Goal: Transaction & Acquisition: Purchase product/service

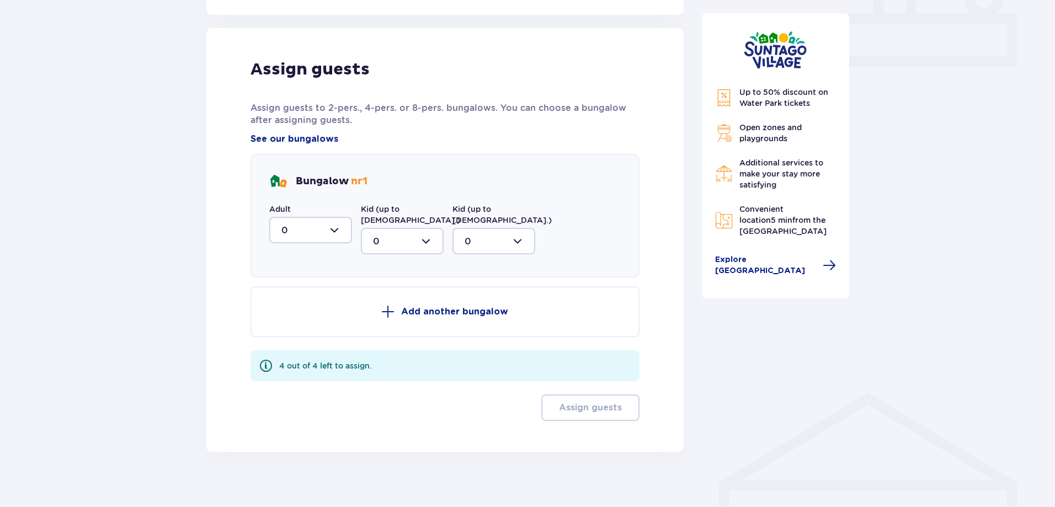
click at [321, 229] on div at bounding box center [310, 230] width 83 height 26
click at [300, 305] on div "2" at bounding box center [311, 310] width 59 height 12
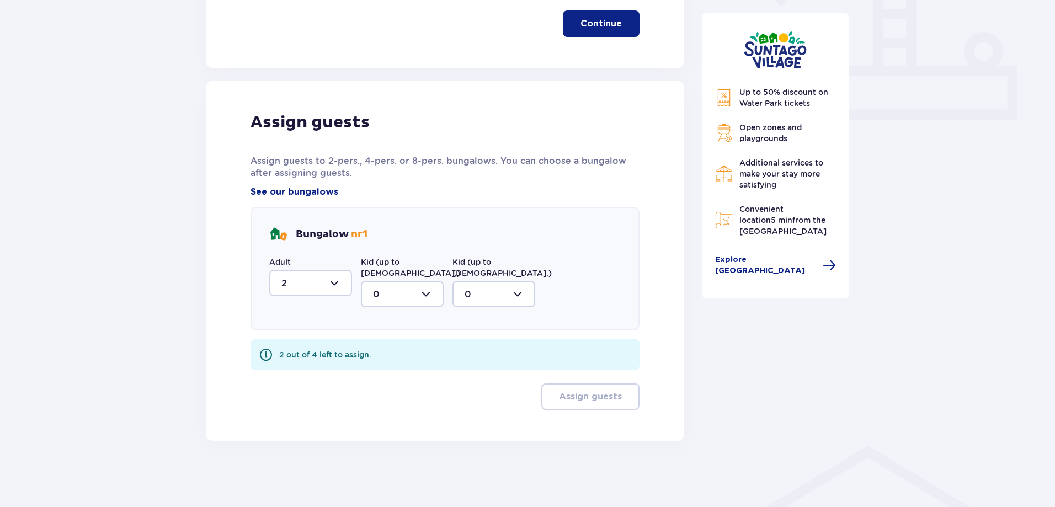
type input "2"
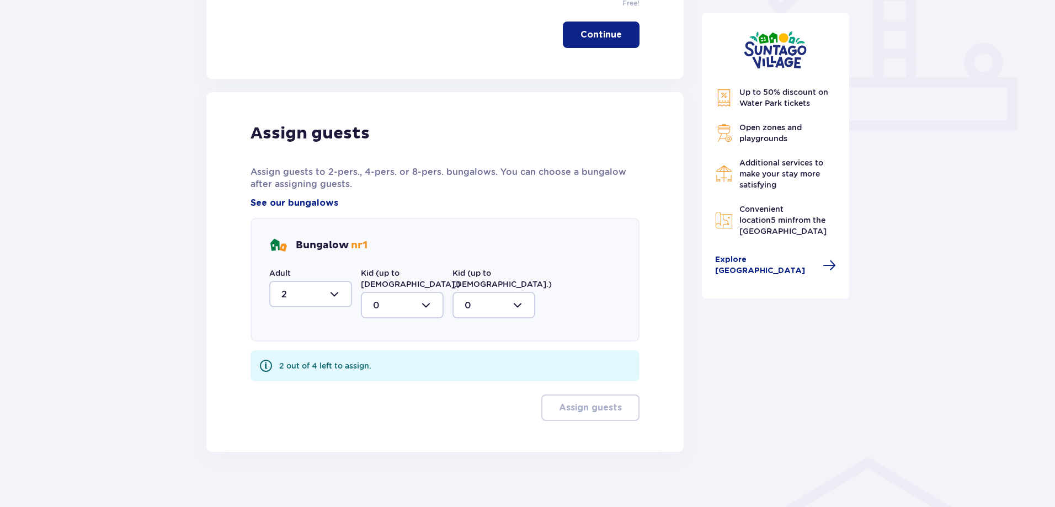
click at [412, 295] on div at bounding box center [402, 305] width 83 height 26
click at [392, 379] on div "2" at bounding box center [402, 385] width 59 height 12
type input "2"
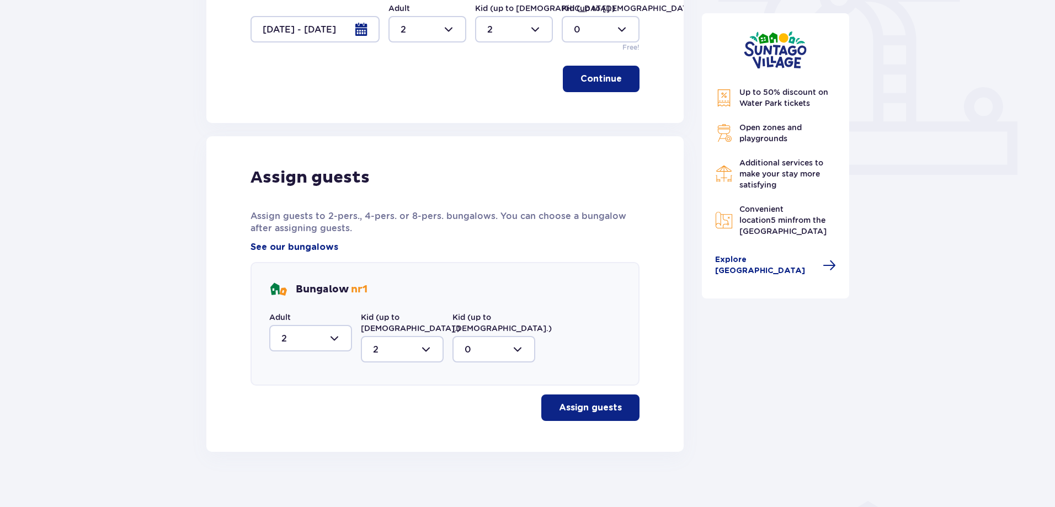
click at [587, 402] on p "Assign guests" at bounding box center [590, 408] width 63 height 12
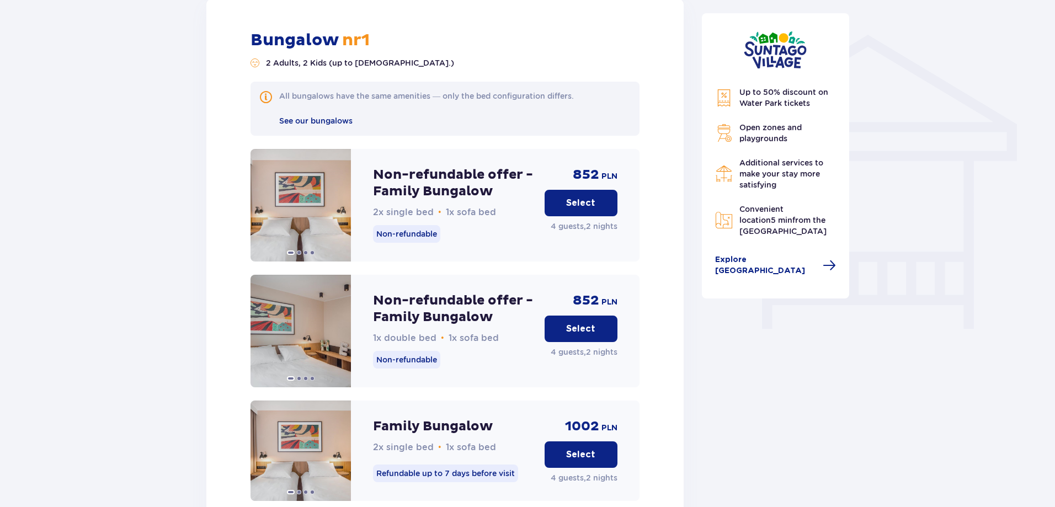
scroll to position [836, 0]
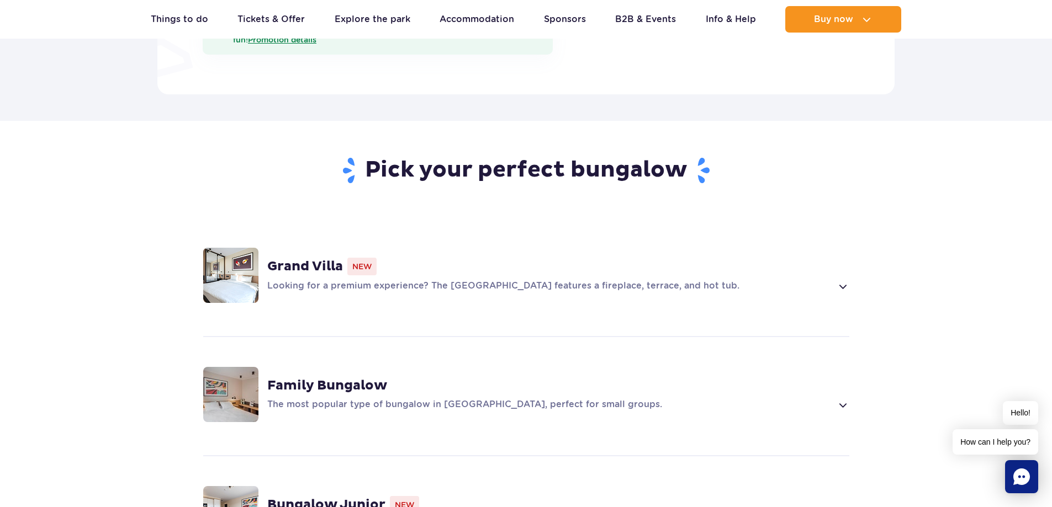
scroll to position [654, 0]
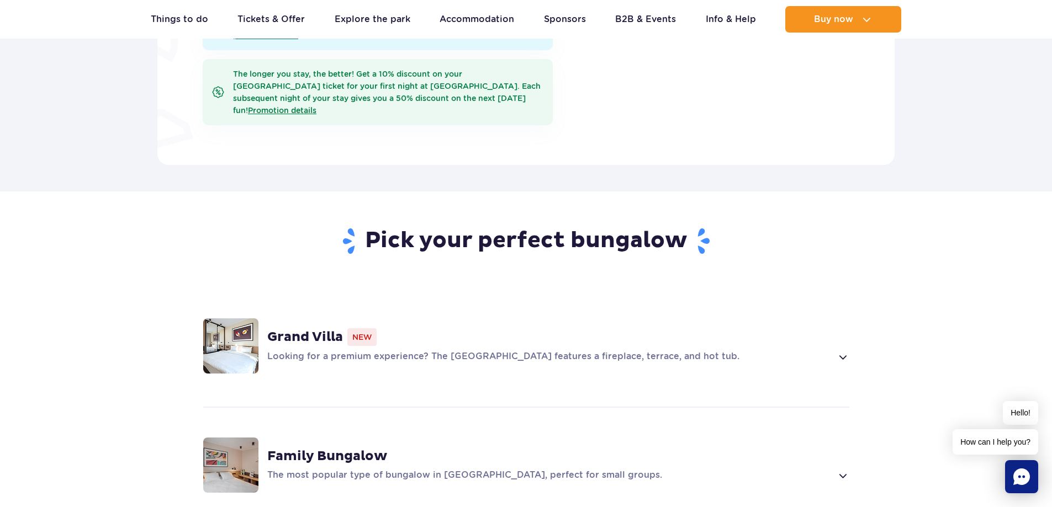
click at [320, 329] on strong "Grand Villa" at bounding box center [305, 337] width 76 height 17
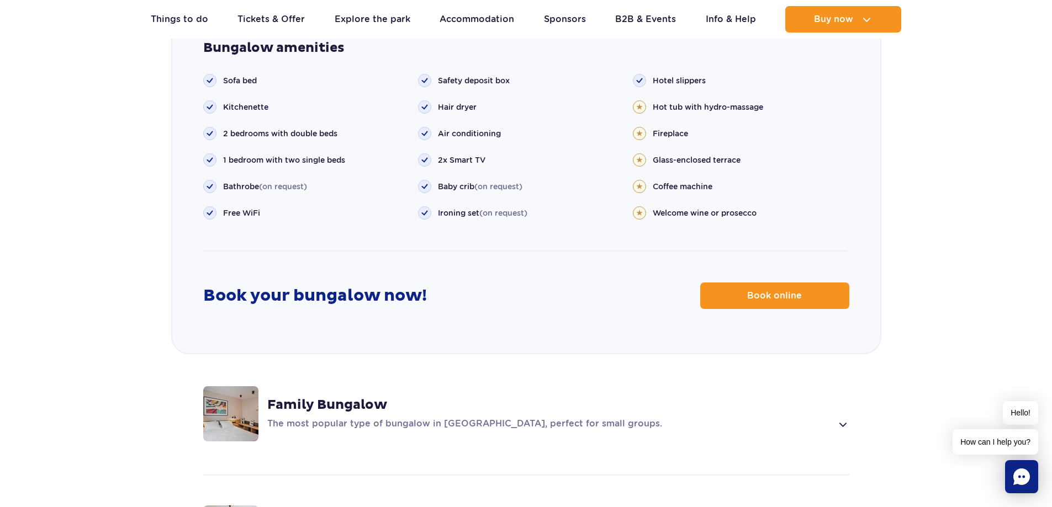
scroll to position [1361, 0]
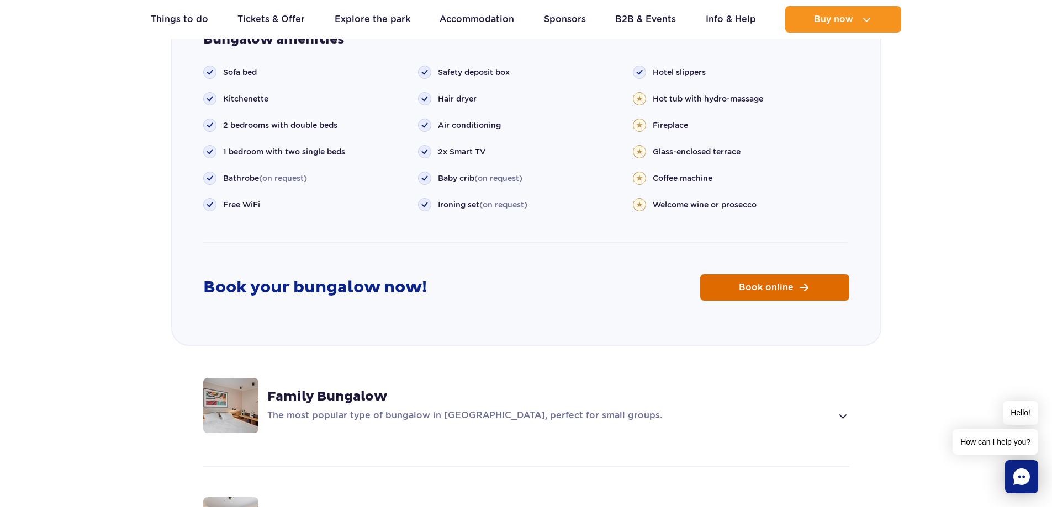
click at [741, 275] on link "Book online" at bounding box center [774, 287] width 149 height 26
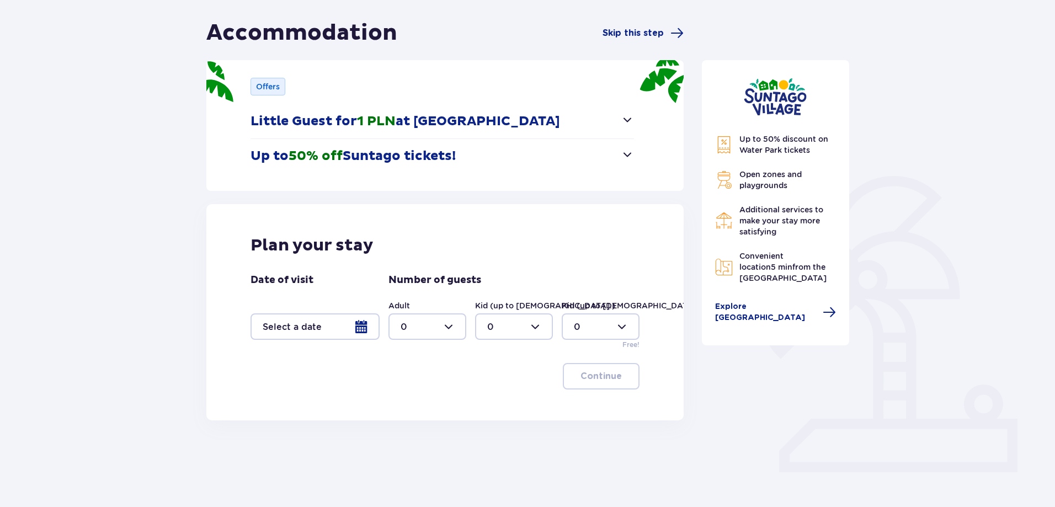
scroll to position [128, 0]
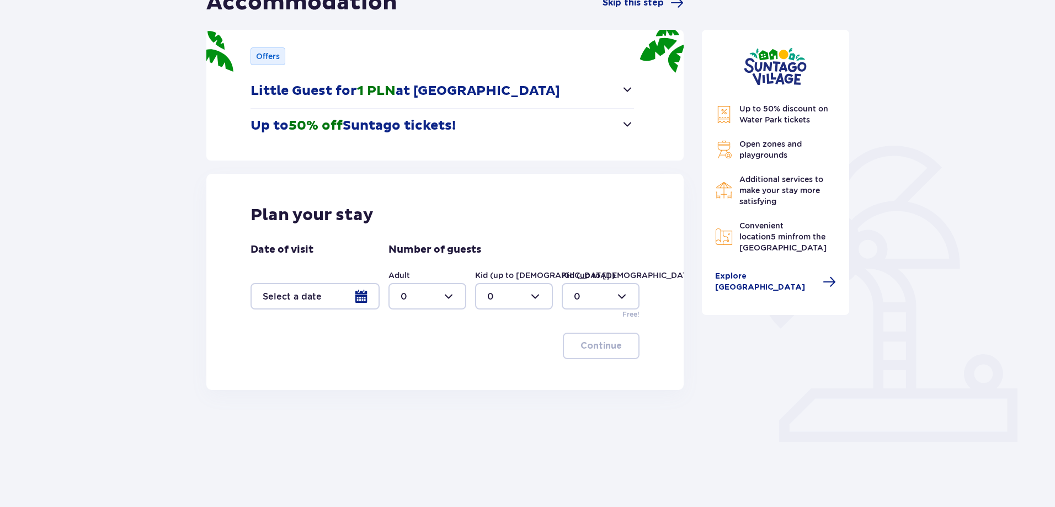
click at [363, 303] on div at bounding box center [315, 296] width 129 height 26
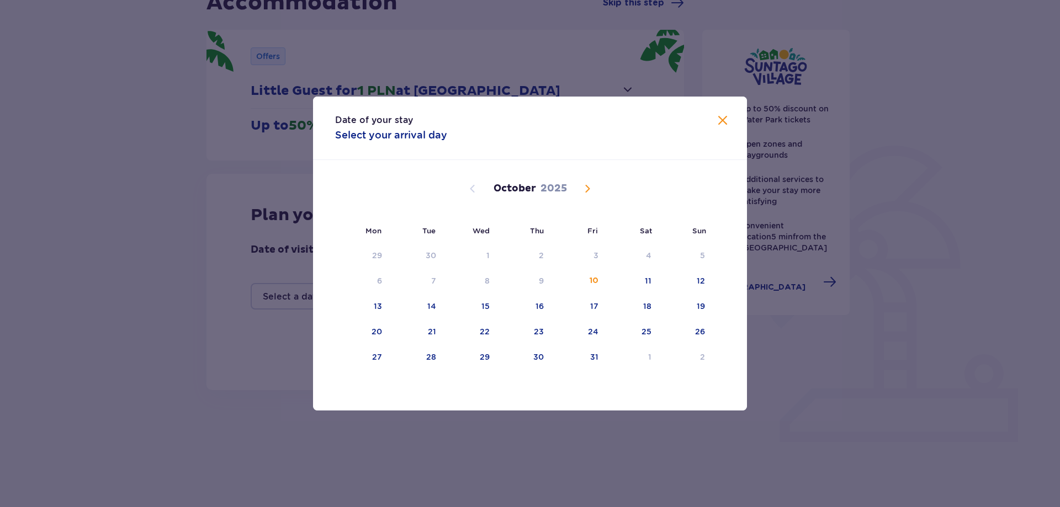
click at [588, 187] on span "Next month" at bounding box center [587, 188] width 13 height 13
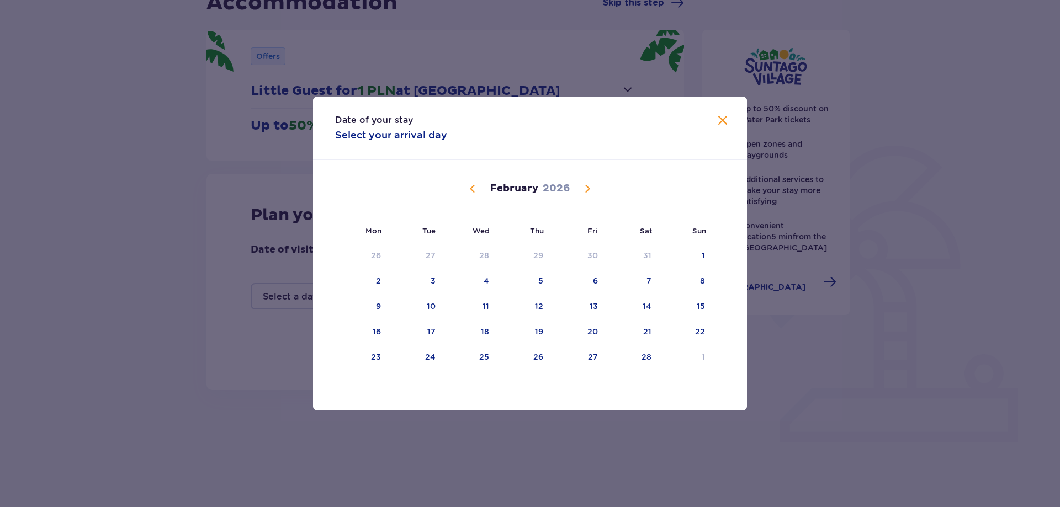
click at [588, 187] on span "Next month" at bounding box center [587, 188] width 13 height 13
click at [600, 309] on div "17" at bounding box center [578, 307] width 55 height 24
click at [590, 283] on div "10" at bounding box center [593, 280] width 9 height 11
click at [704, 280] on div "12" at bounding box center [701, 280] width 8 height 11
type input "10.04.26 - 12.04.26"
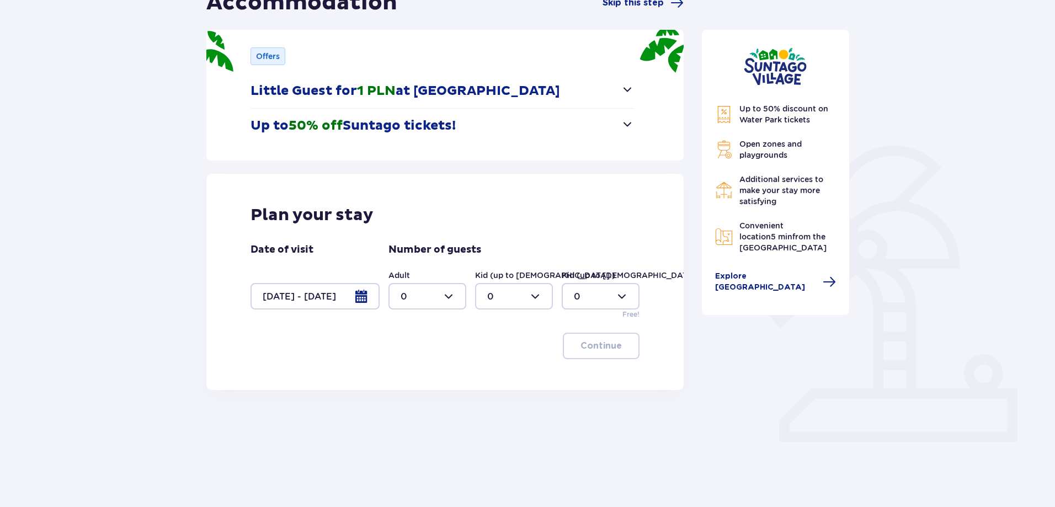
click at [416, 299] on div at bounding box center [428, 296] width 78 height 26
click at [414, 374] on div "2" at bounding box center [428, 376] width 54 height 12
type input "2"
click at [527, 296] on div at bounding box center [514, 296] width 78 height 26
click at [496, 372] on div "2" at bounding box center [514, 376] width 54 height 12
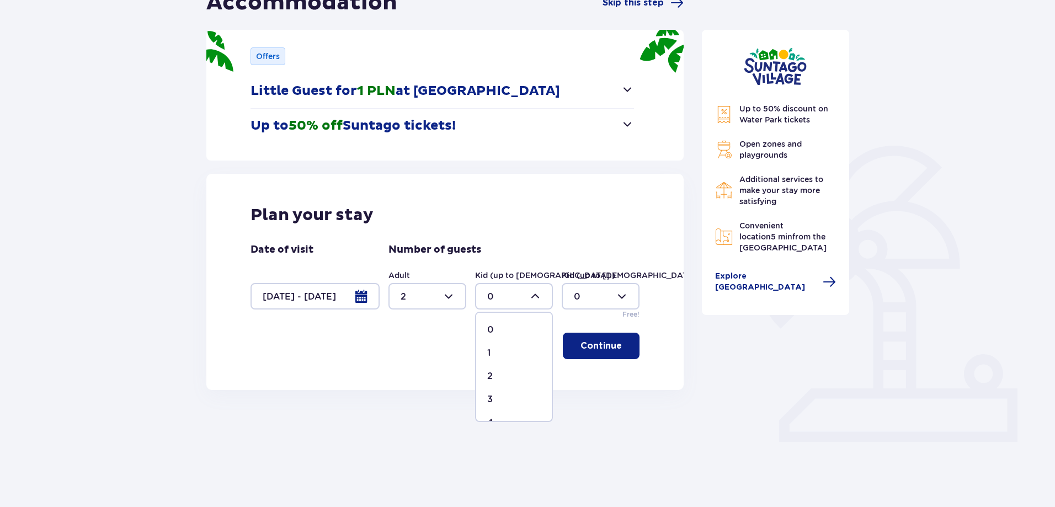
type input "2"
click at [583, 353] on button "Continue" at bounding box center [601, 346] width 77 height 26
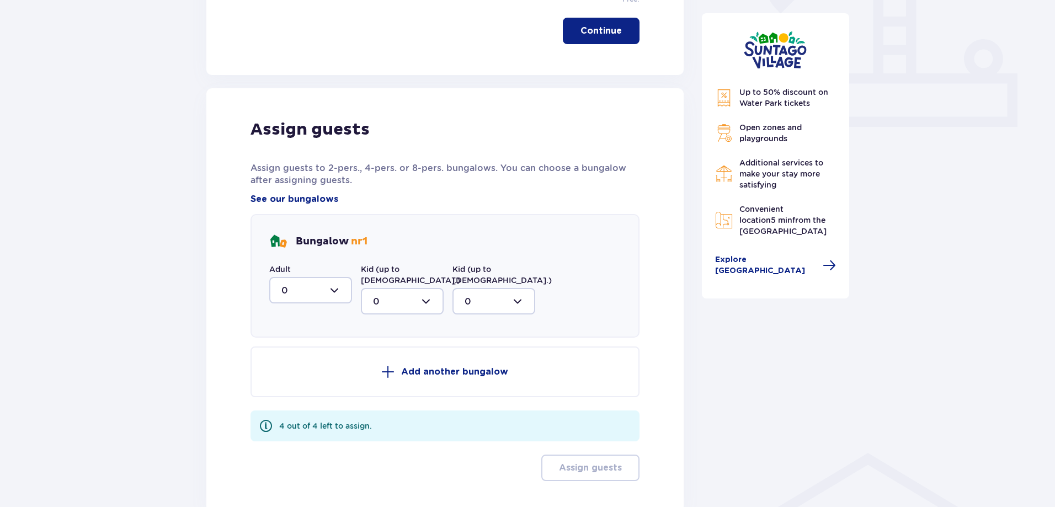
scroll to position [448, 0]
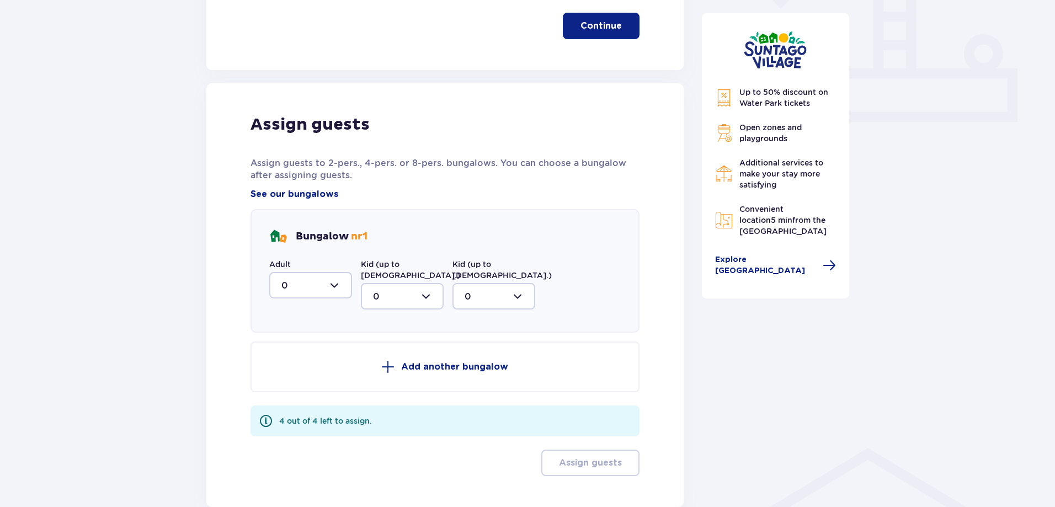
click at [318, 283] on div at bounding box center [310, 285] width 83 height 26
click at [298, 362] on div "2" at bounding box center [311, 365] width 59 height 12
type input "2"
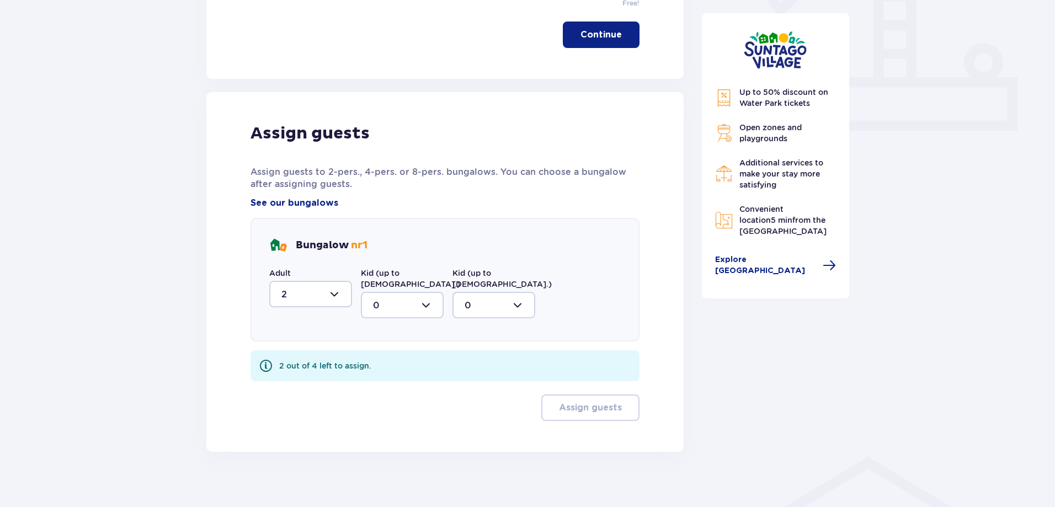
click at [386, 297] on div at bounding box center [402, 305] width 83 height 26
click at [385, 379] on div "2" at bounding box center [402, 385] width 59 height 12
type input "2"
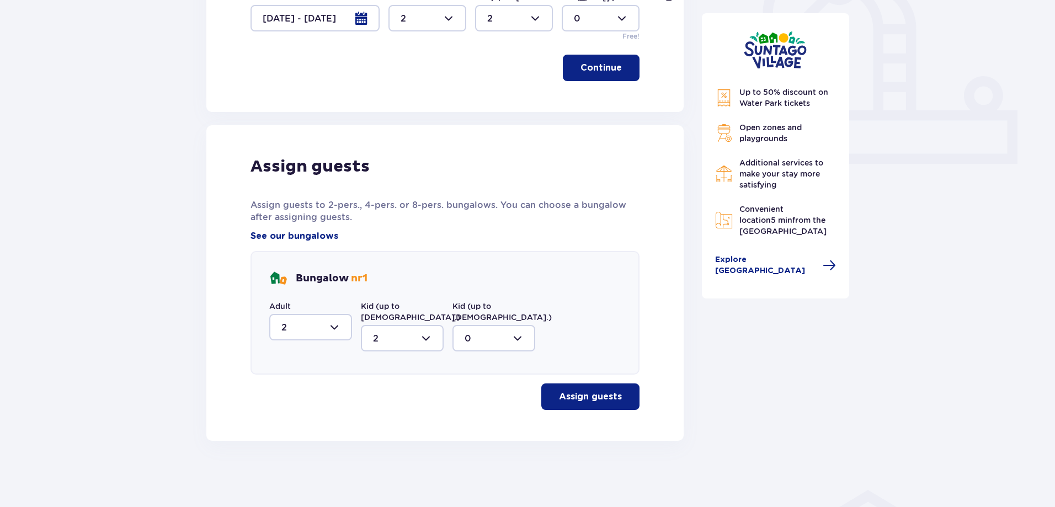
scroll to position [395, 0]
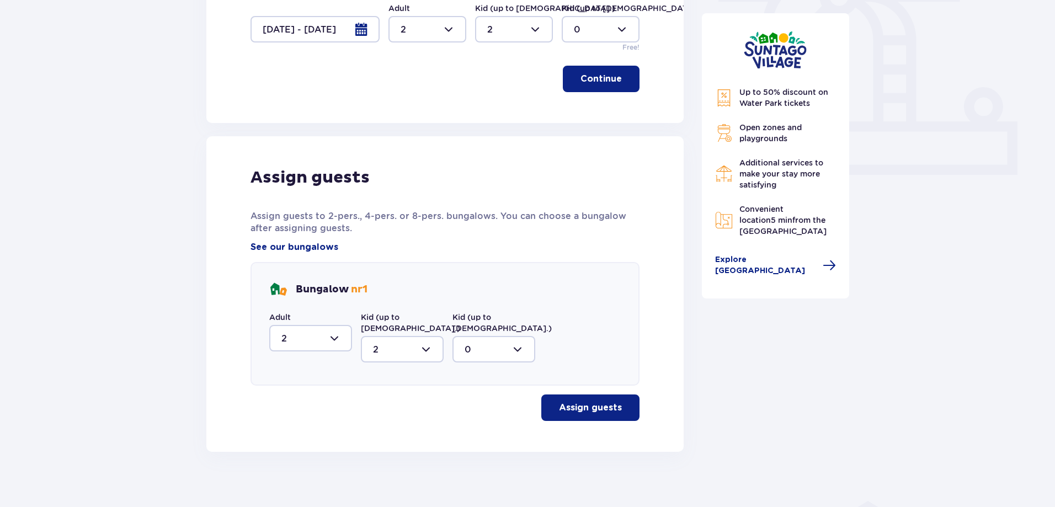
click at [582, 404] on button "Assign guests" at bounding box center [591, 408] width 98 height 26
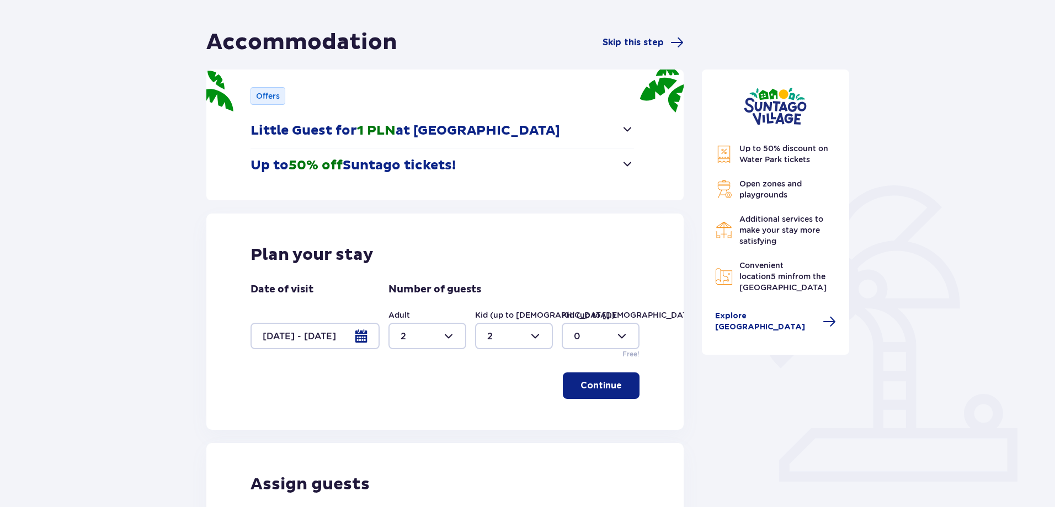
scroll to position [0, 0]
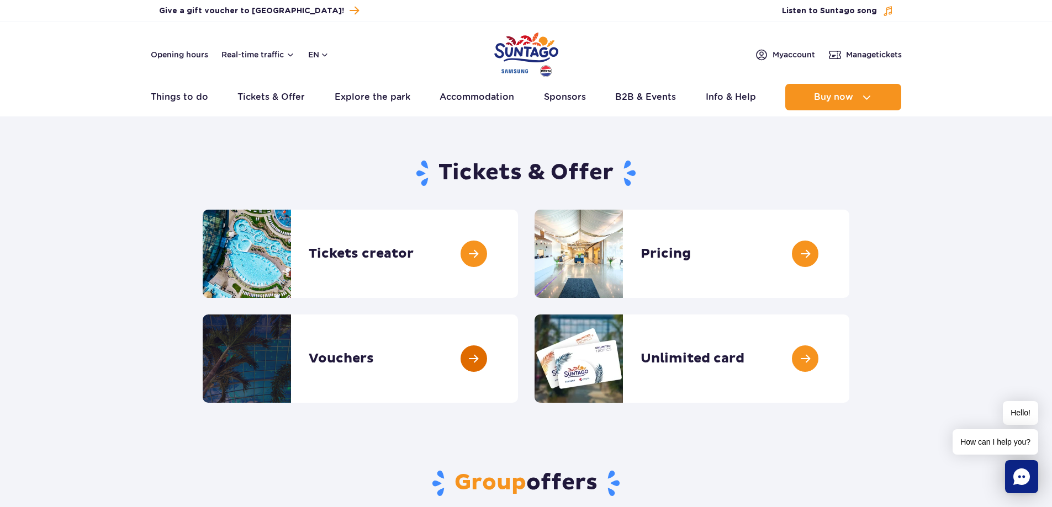
click at [518, 359] on link at bounding box center [518, 359] width 0 height 88
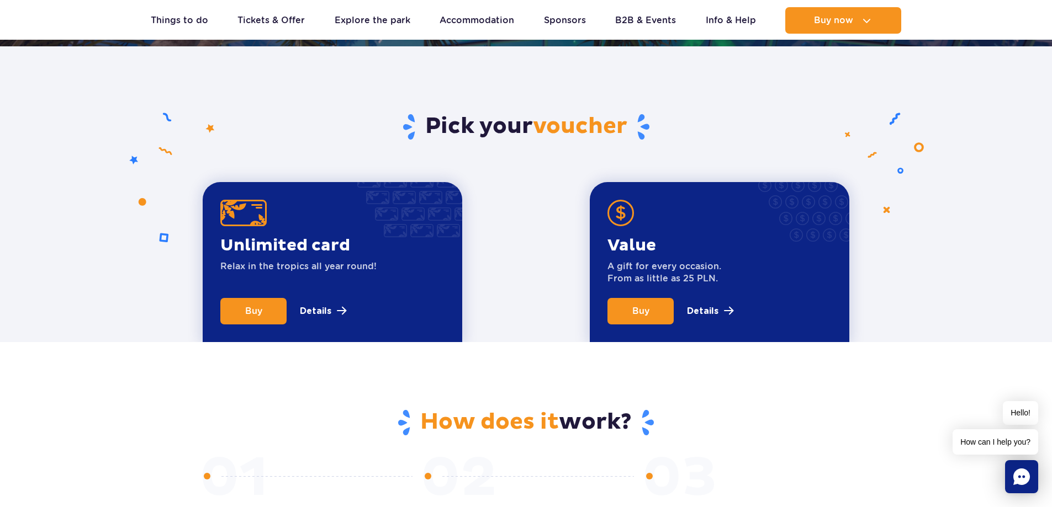
scroll to position [331, 0]
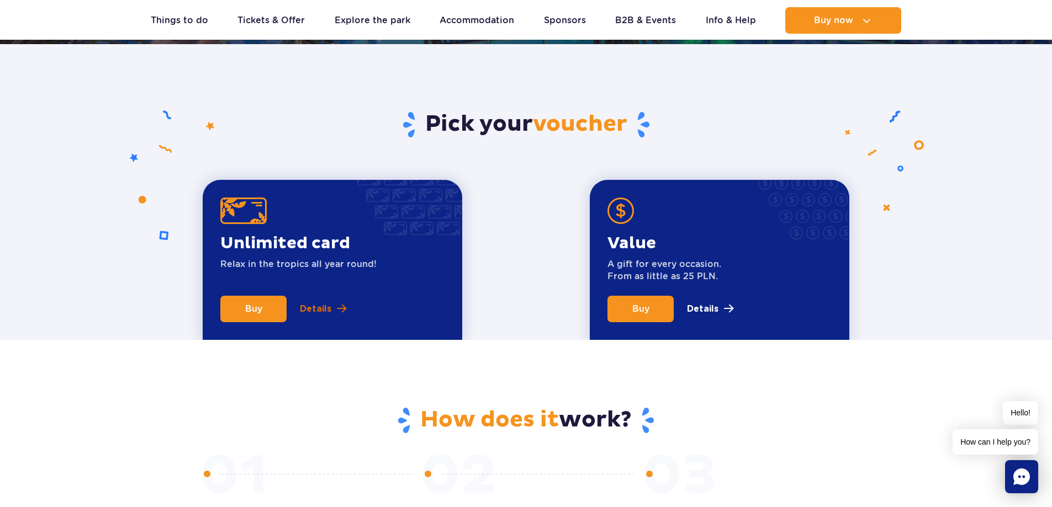
click at [306, 309] on p "Details" at bounding box center [315, 309] width 31 height 13
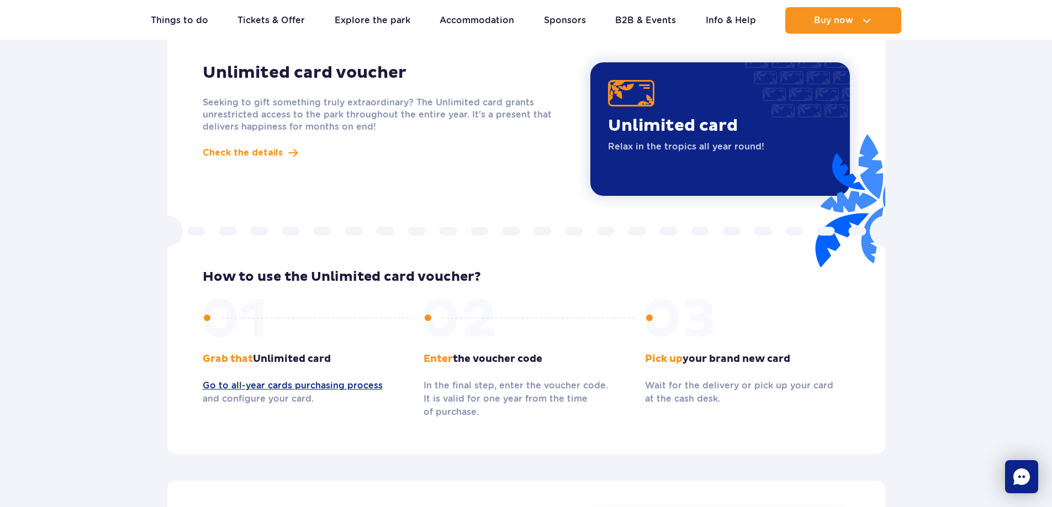
scroll to position [958, 0]
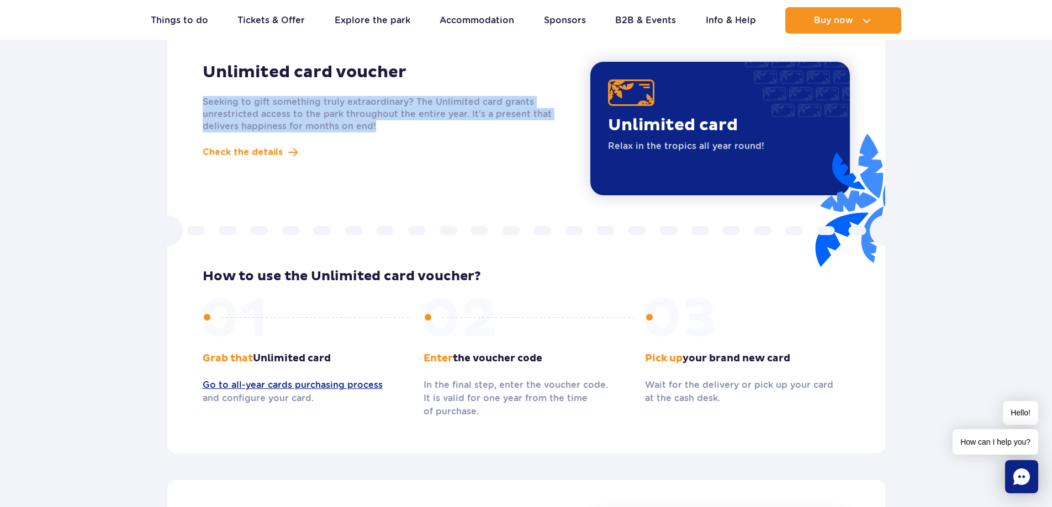
drag, startPoint x: 380, startPoint y: 126, endPoint x: 183, endPoint y: 103, distance: 198.9
click at [183, 103] on div "Unlimited card voucher Seeking to gift something truly extraordinary? The Unlim…" at bounding box center [526, 239] width 718 height 427
copy p "Seeking to gift something truly extraordinary? The Unlimited card grants unrest…"
click at [245, 149] on span "Check the details" at bounding box center [243, 152] width 80 height 13
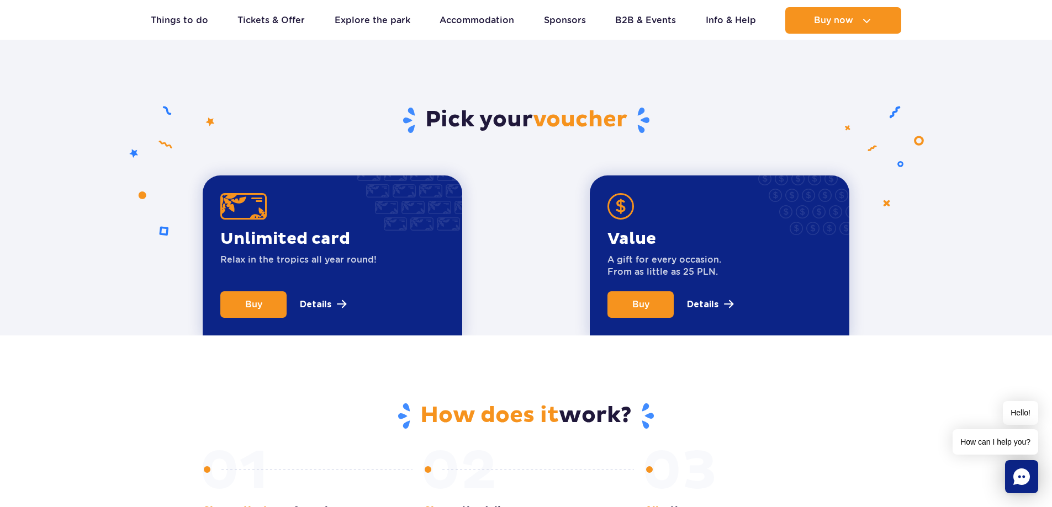
scroll to position [331, 0]
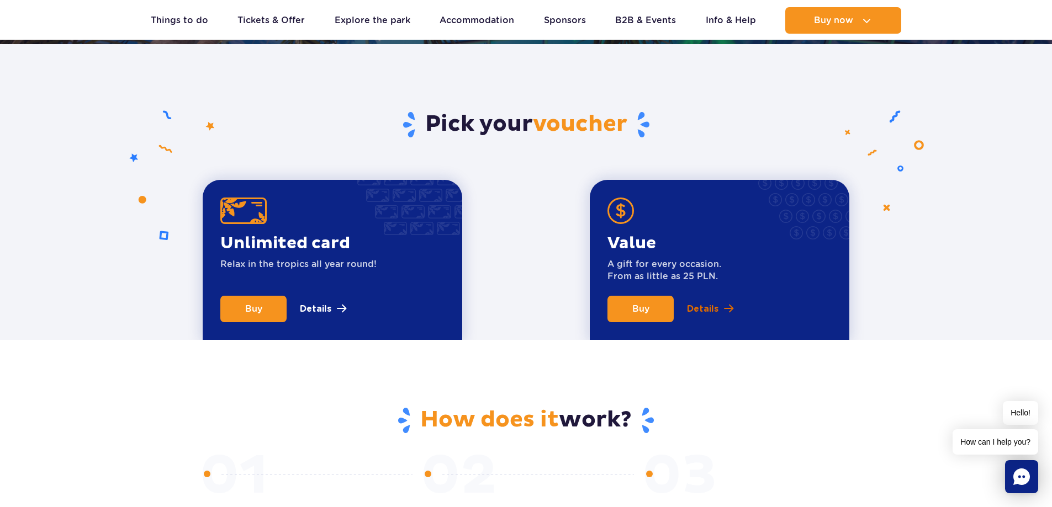
click at [718, 310] on p "Details" at bounding box center [702, 309] width 31 height 13
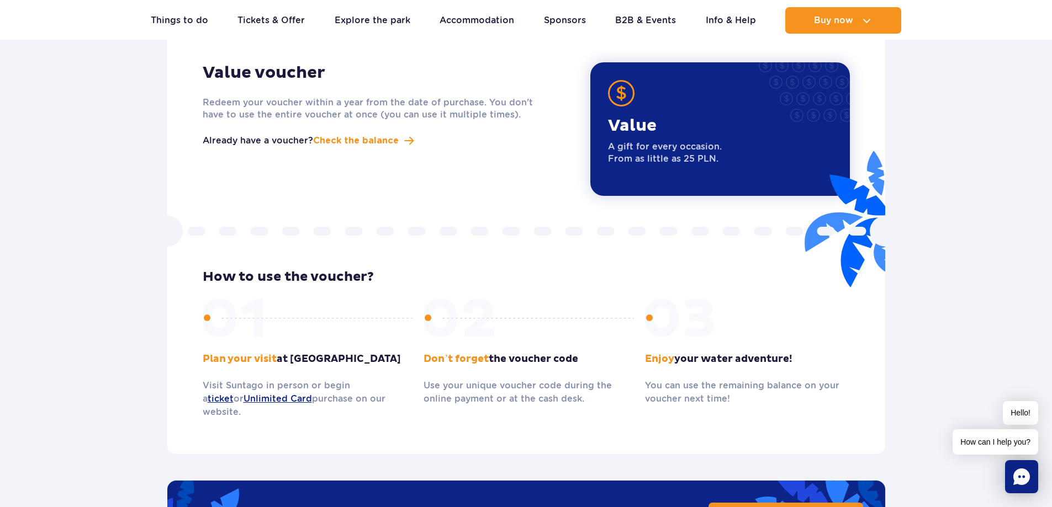
scroll to position [1412, 0]
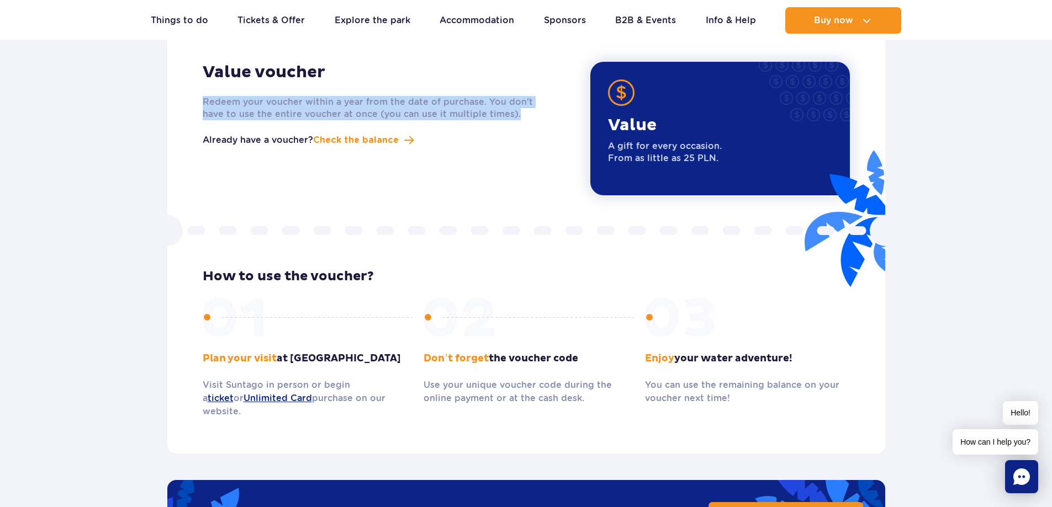
drag, startPoint x: 197, startPoint y: 103, endPoint x: 510, endPoint y: 113, distance: 313.2
click at [510, 113] on div "Value voucher Redeem your voucher within a year from the date of purchase. You …" at bounding box center [388, 129] width 388 height 134
copy p "Redeem your voucher within a year from the date of purchase. You don't have to …"
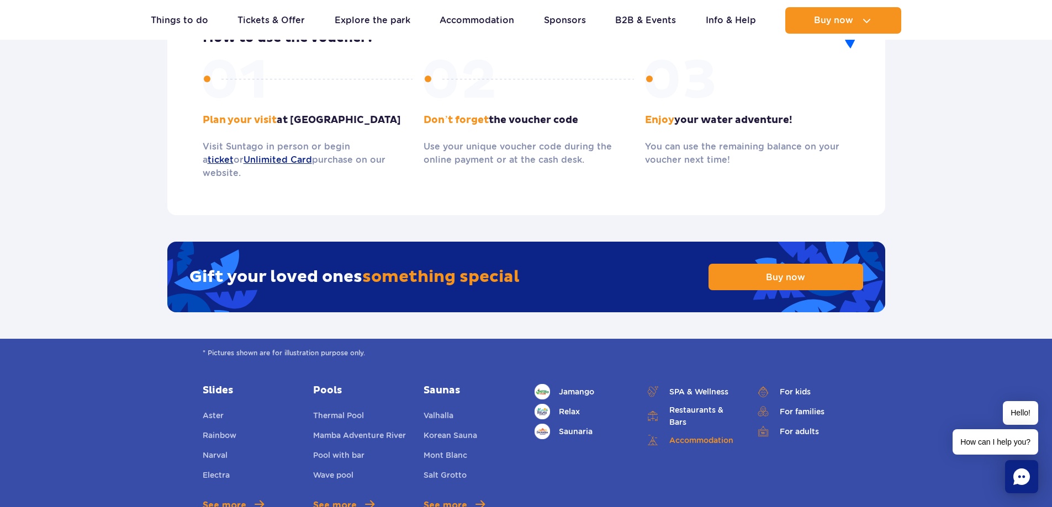
scroll to position [1688, 0]
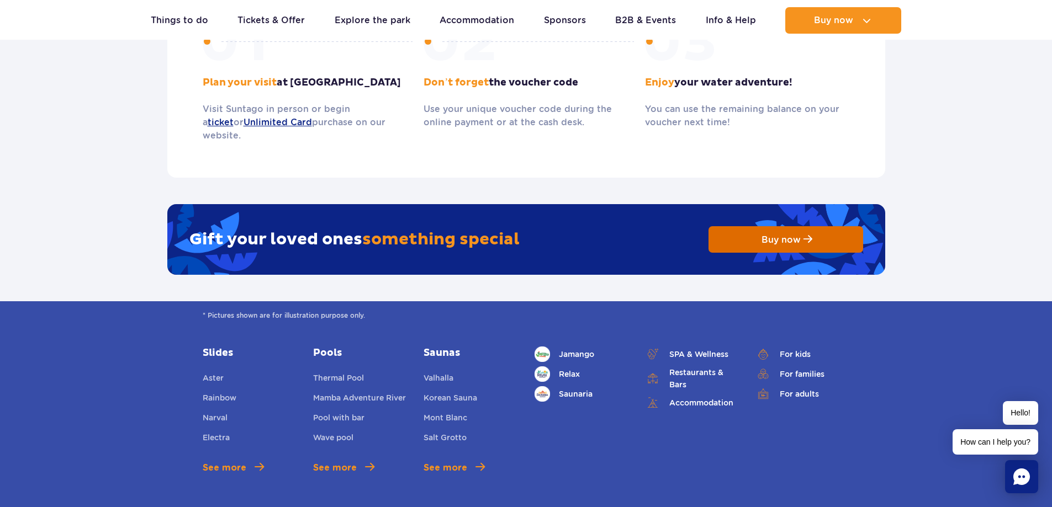
click at [782, 226] on link "Buy now" at bounding box center [785, 239] width 155 height 26
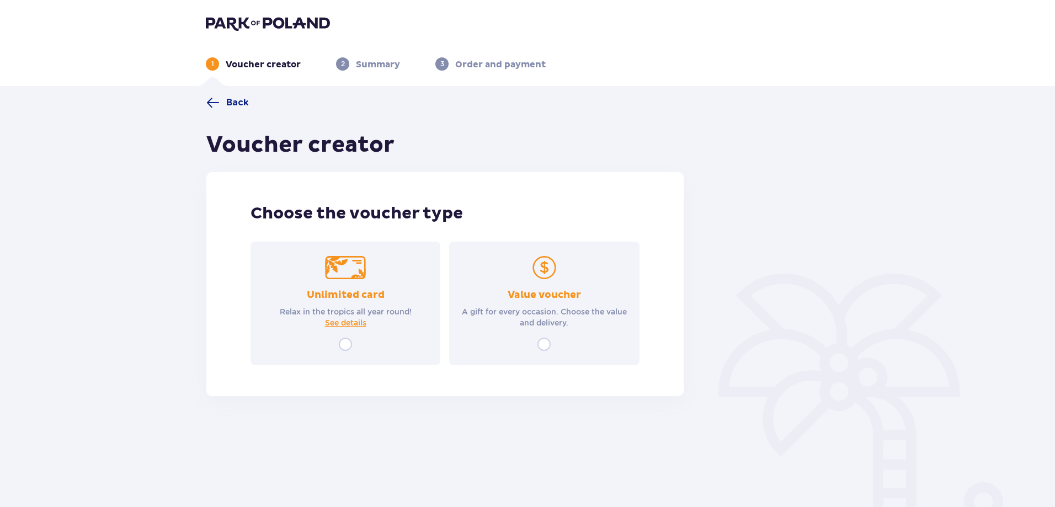
click at [546, 344] on input "radio" at bounding box center [544, 344] width 13 height 13
radio input "true"
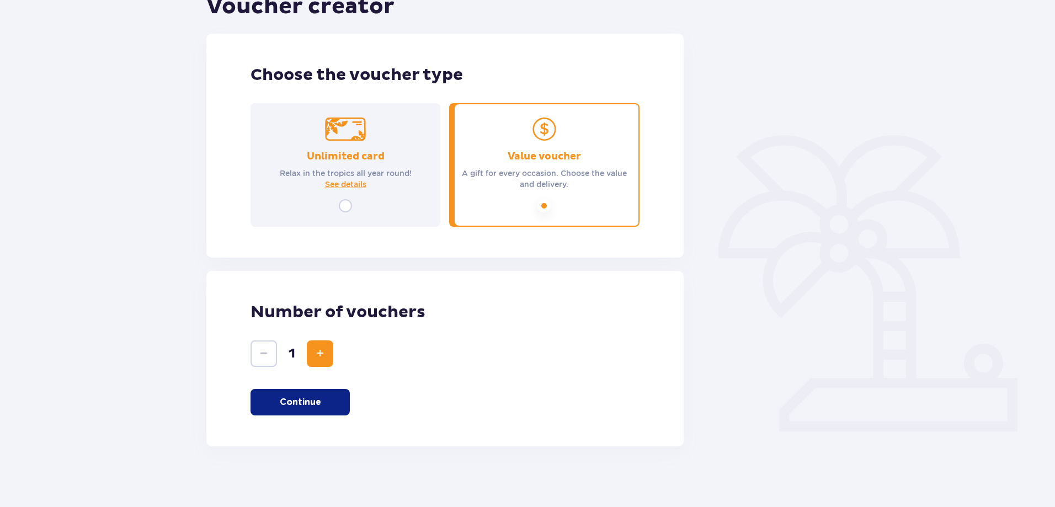
scroll to position [144, 0]
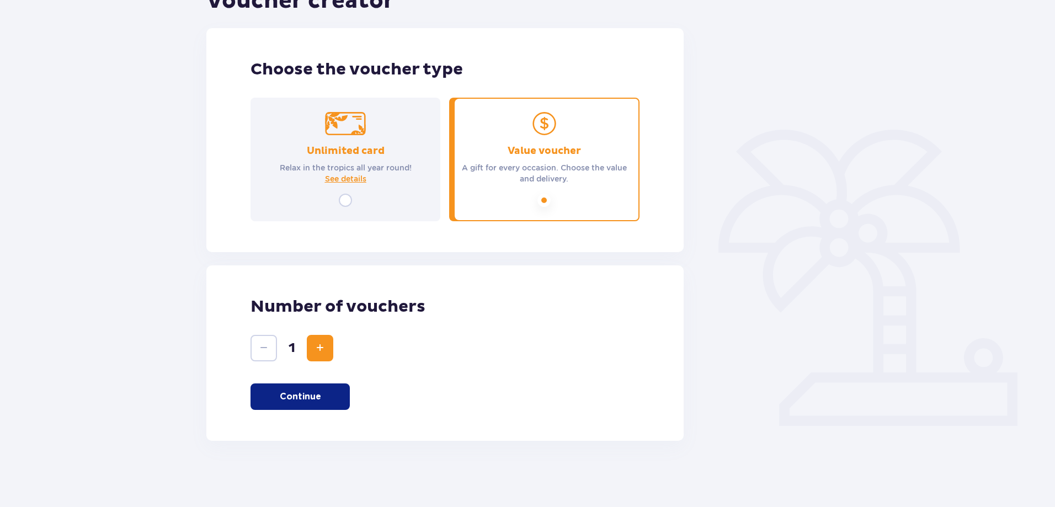
click at [326, 349] on span "Increase" at bounding box center [320, 348] width 13 height 13
click at [315, 400] on p "Continue" at bounding box center [300, 397] width 41 height 12
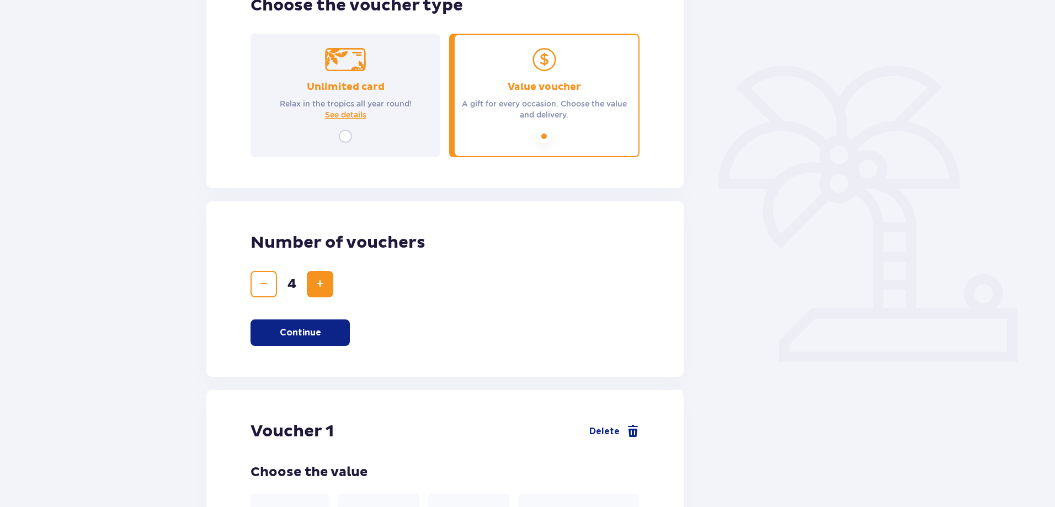
scroll to position [144, 0]
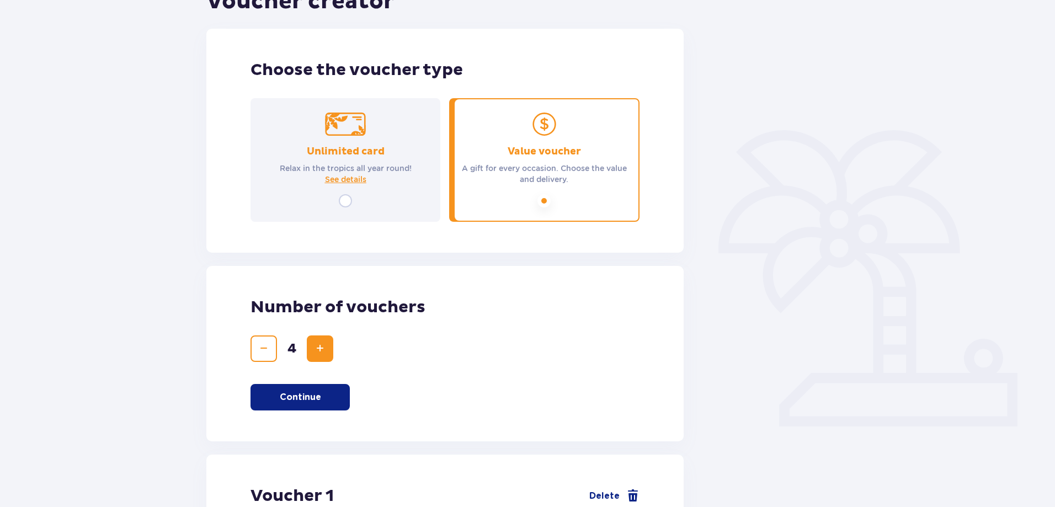
click at [264, 351] on span "Decrease" at bounding box center [263, 348] width 13 height 13
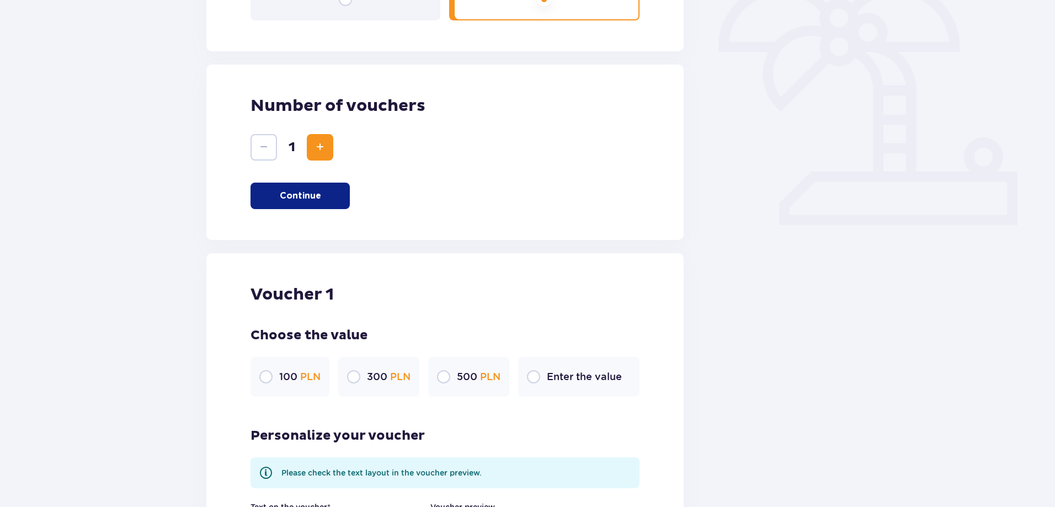
scroll to position [364, 0]
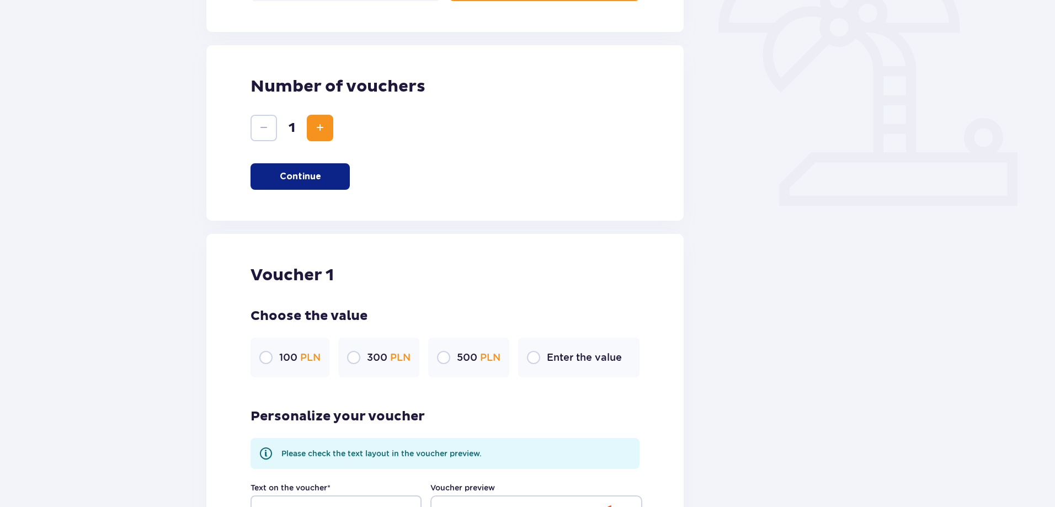
click at [443, 362] on input "radio" at bounding box center [443, 357] width 13 height 13
radio input "true"
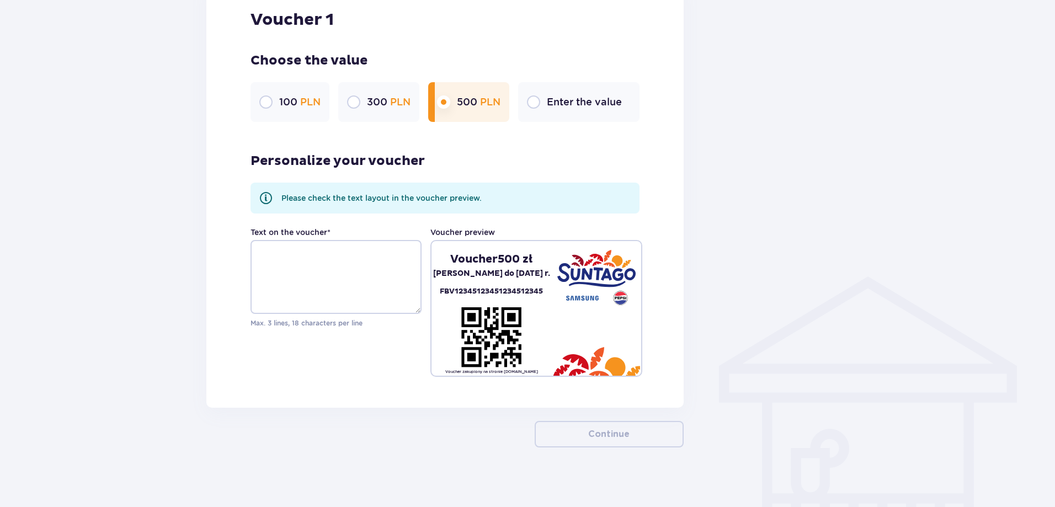
scroll to position [627, 0]
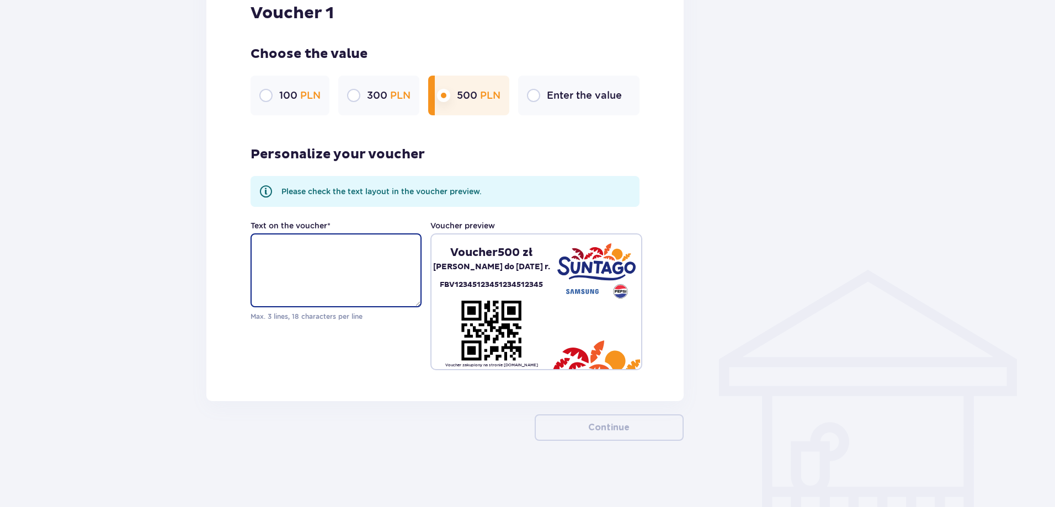
click at [294, 252] on textarea "Text on the voucher *" at bounding box center [336, 271] width 171 height 74
click at [358, 97] on input "radio" at bounding box center [353, 95] width 13 height 13
radio input "true"
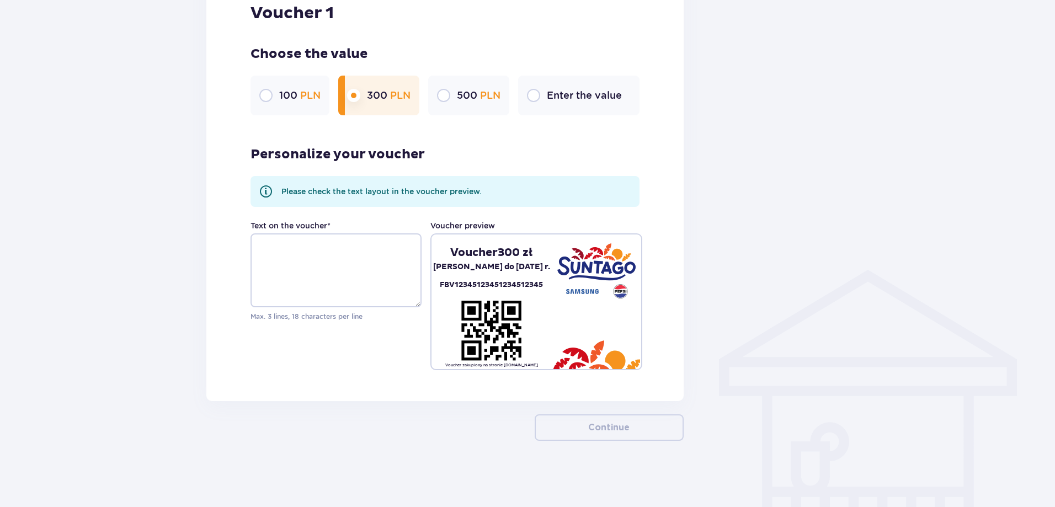
click at [439, 97] on input "radio" at bounding box center [443, 95] width 13 height 13
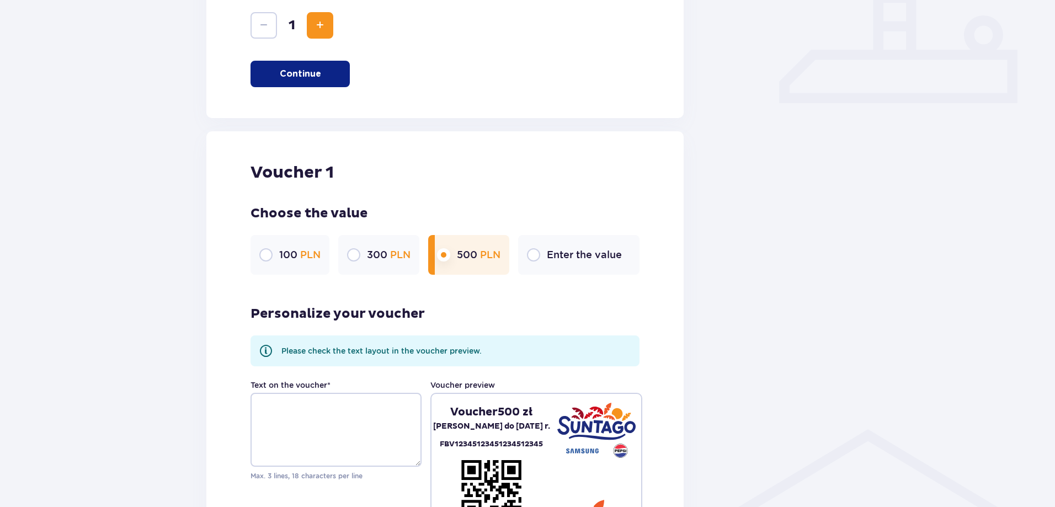
scroll to position [461, 0]
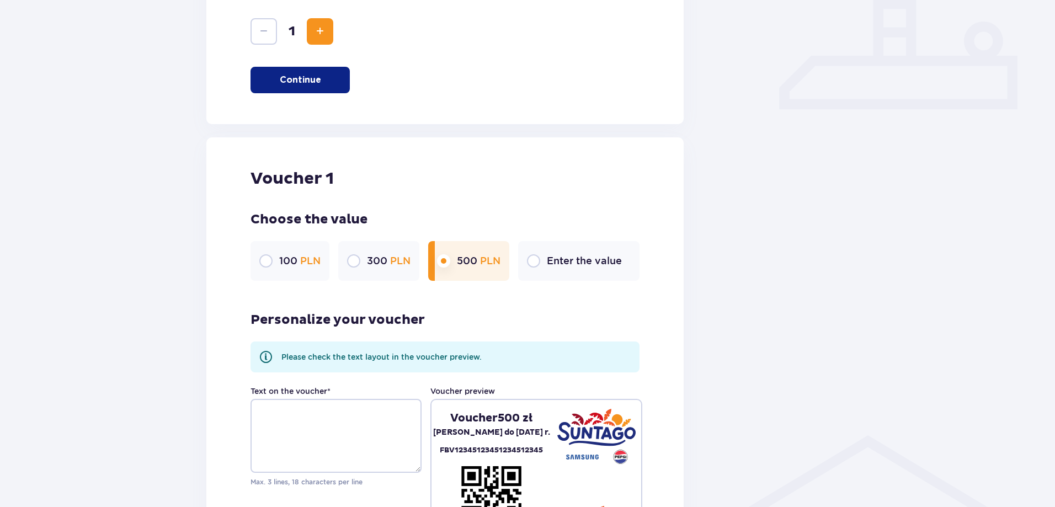
click at [532, 264] on input "radio" at bounding box center [533, 260] width 13 height 13
radio input "true"
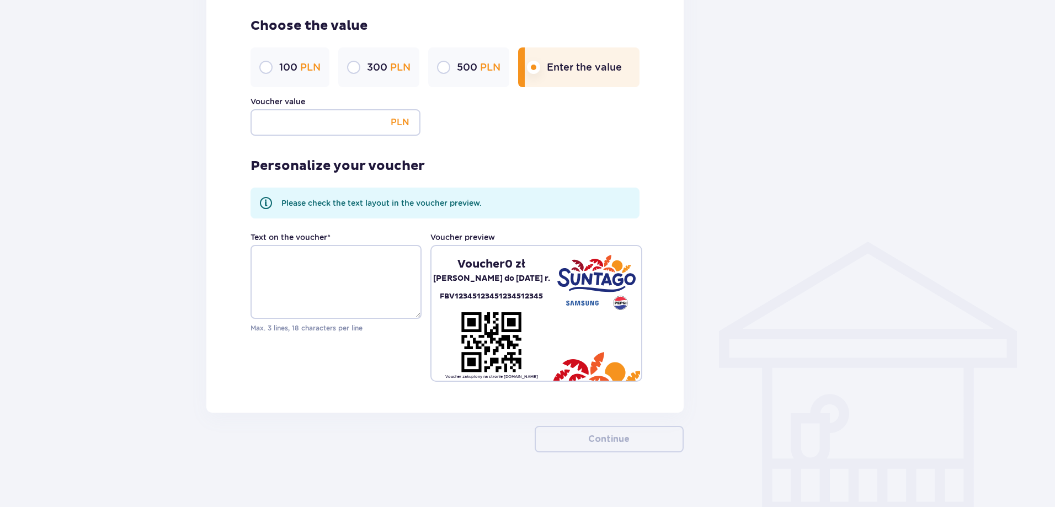
scroll to position [662, 0]
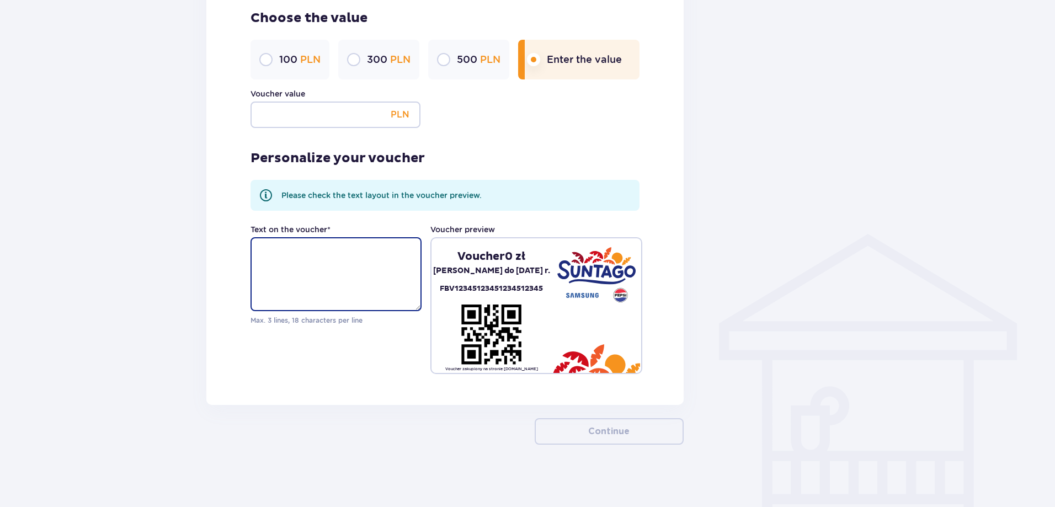
click at [309, 261] on textarea "Text on the voucher *" at bounding box center [336, 274] width 171 height 74
click at [445, 59] on input "radio" at bounding box center [443, 59] width 13 height 13
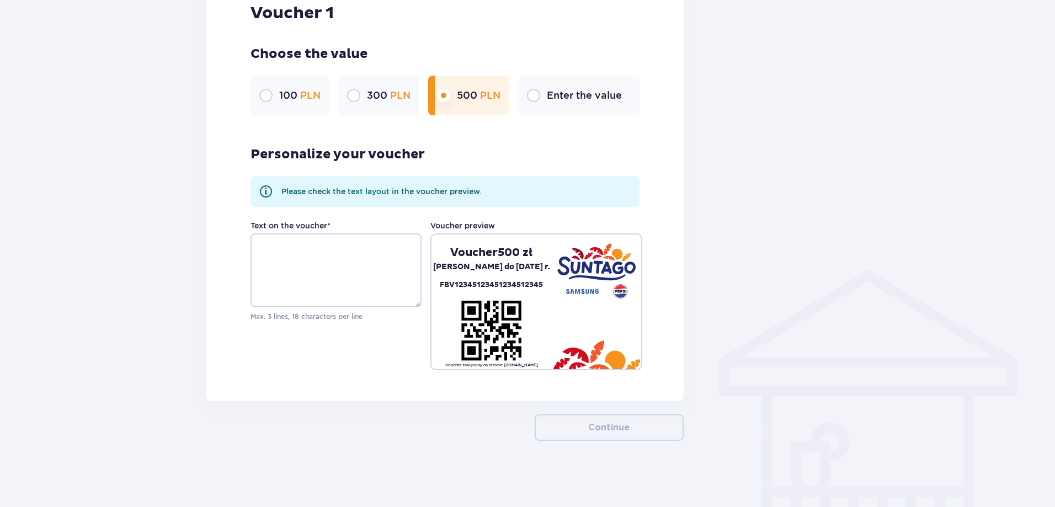
scroll to position [627, 0]
click at [270, 243] on textarea "Text on the voucher *" at bounding box center [336, 271] width 171 height 74
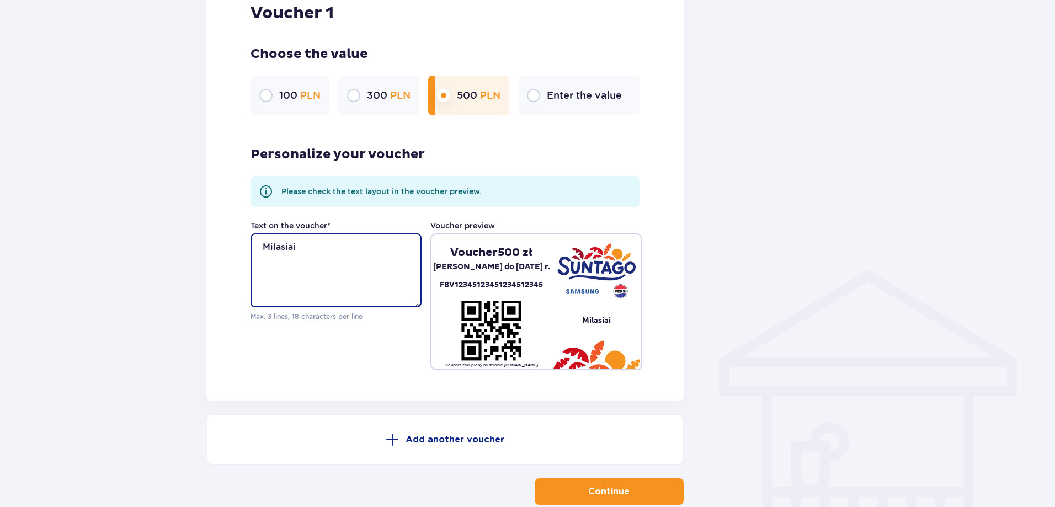
type textarea "Milasiai"
click at [629, 493] on span "button" at bounding box center [631, 491] width 13 height 13
